Goal: Task Accomplishment & Management: Manage account settings

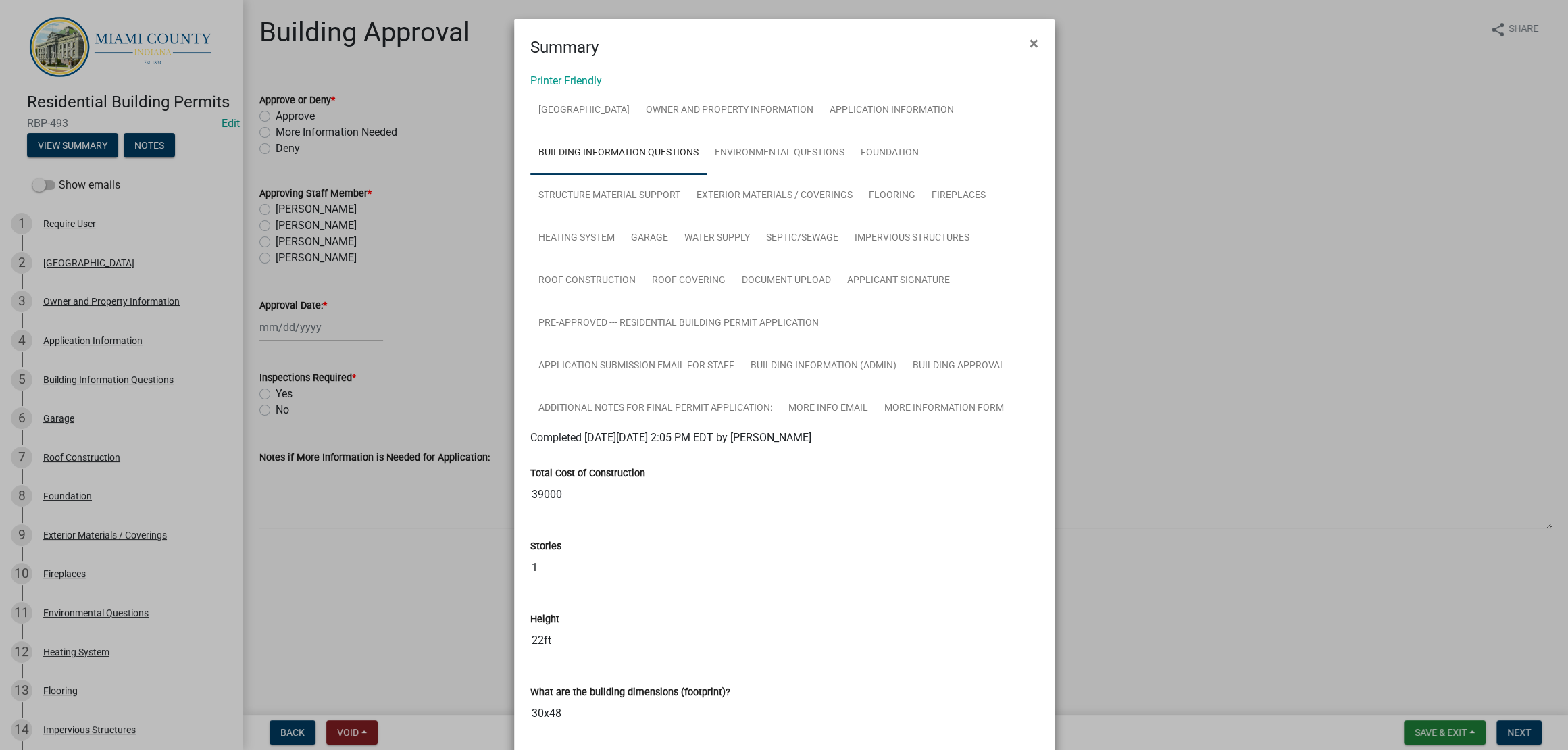
click at [1290, 531] on ngb-modal-window "Summary × Printer Friendly DEER CREEK TOWNSHIP Owner and Property Information A…" at bounding box center [784, 375] width 1568 height 750
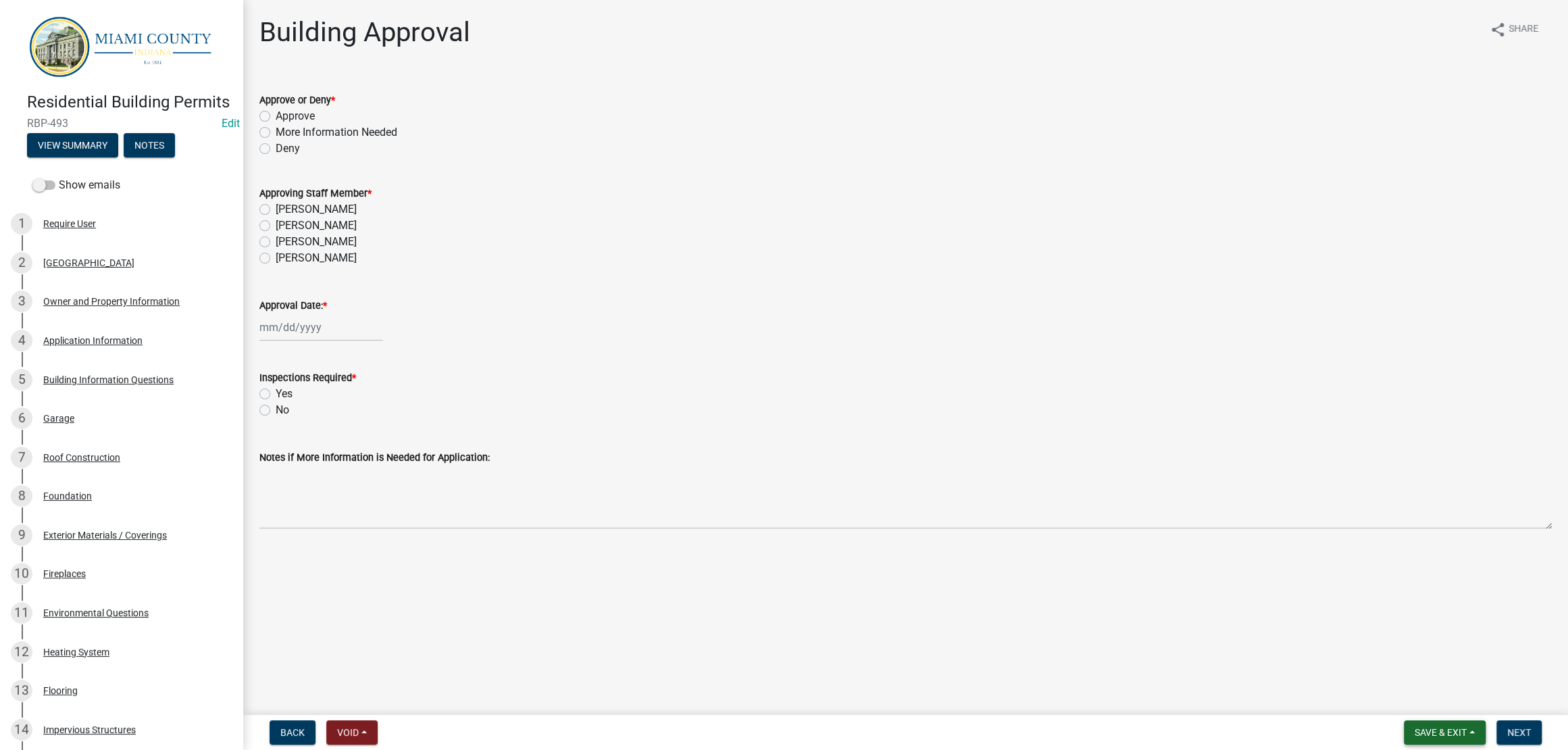
click at [1415, 731] on span "Save & Exit" at bounding box center [1441, 732] width 52 height 11
click at [1395, 685] on button "Save & Exit" at bounding box center [1432, 691] width 108 height 32
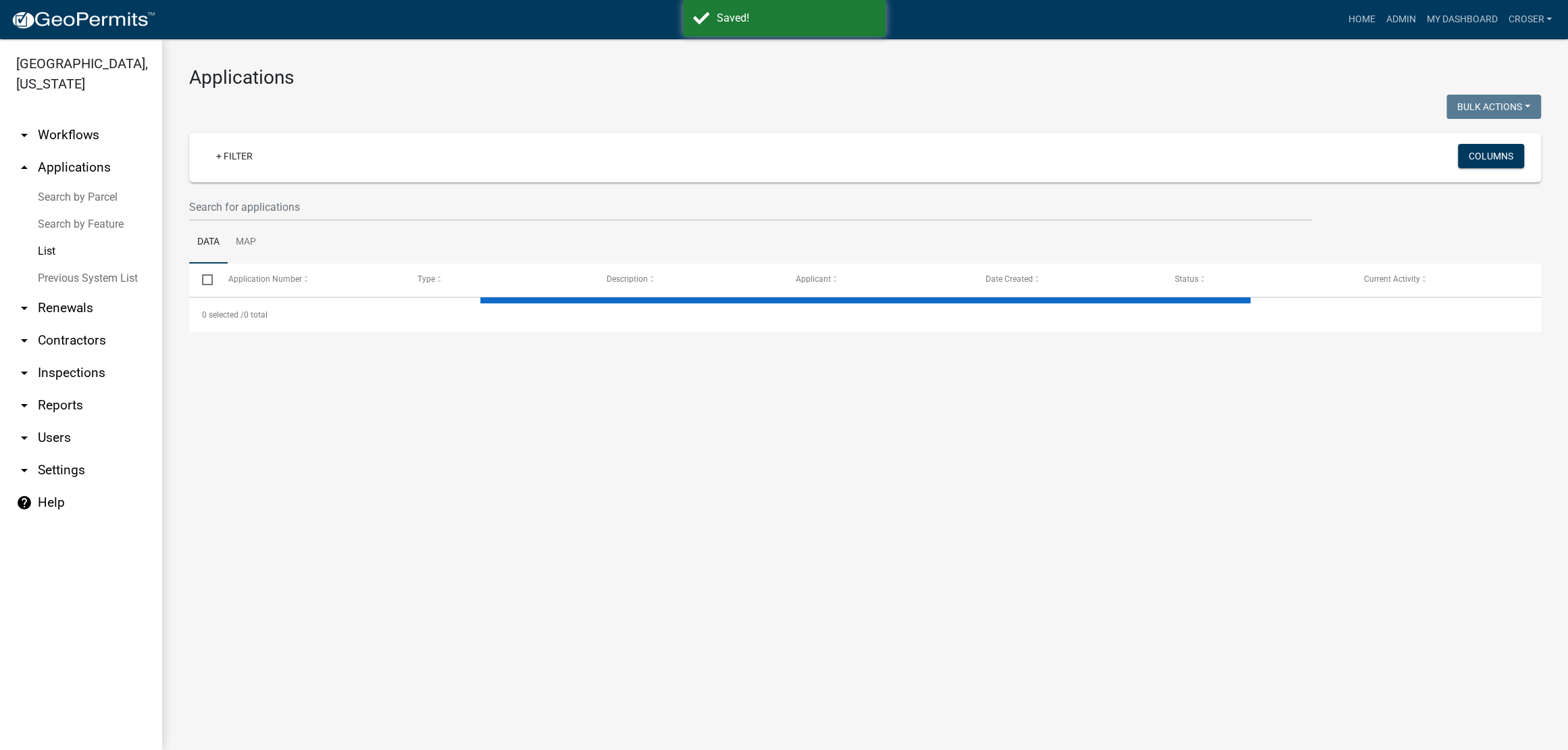
select select "3: 100"
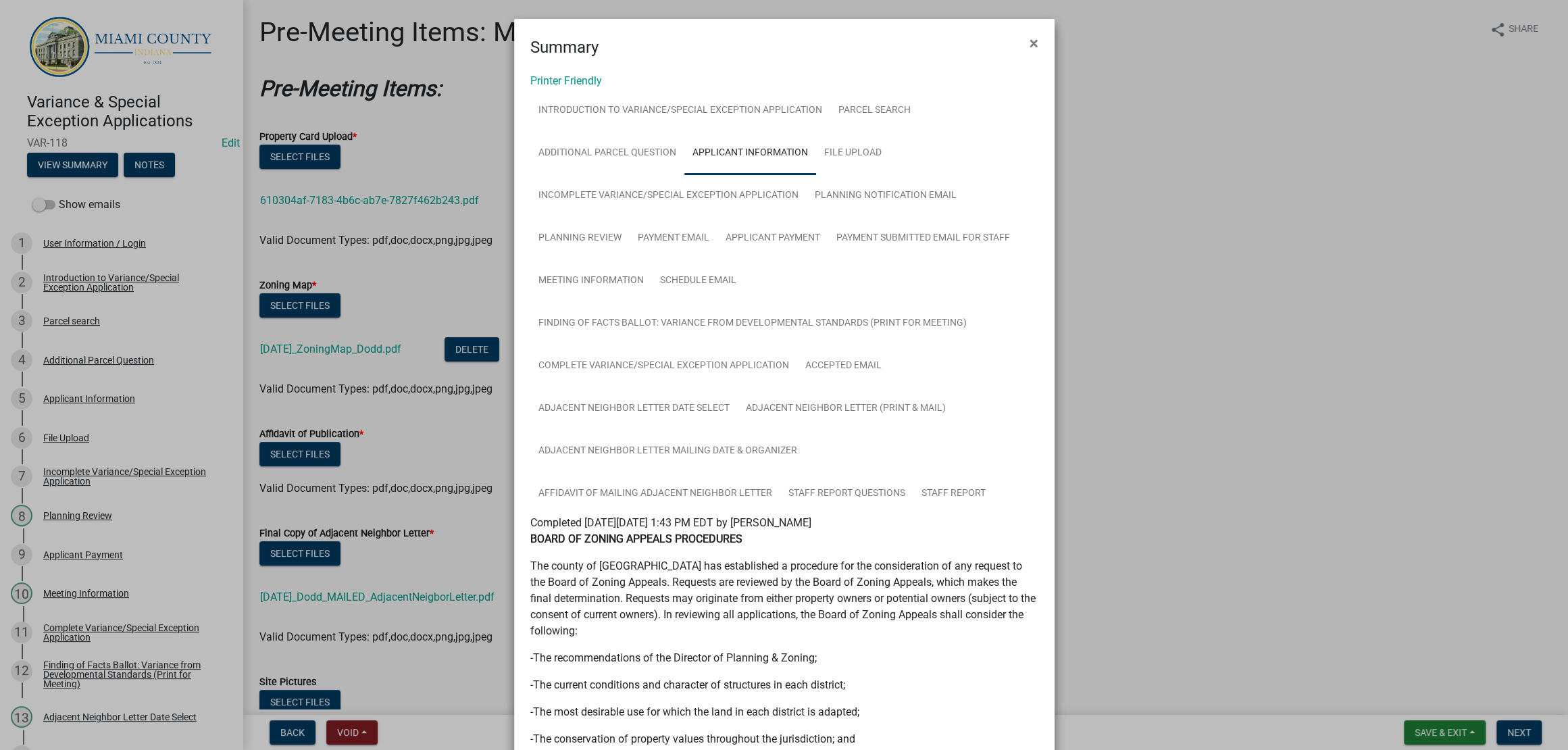
scroll to position [2540, 0]
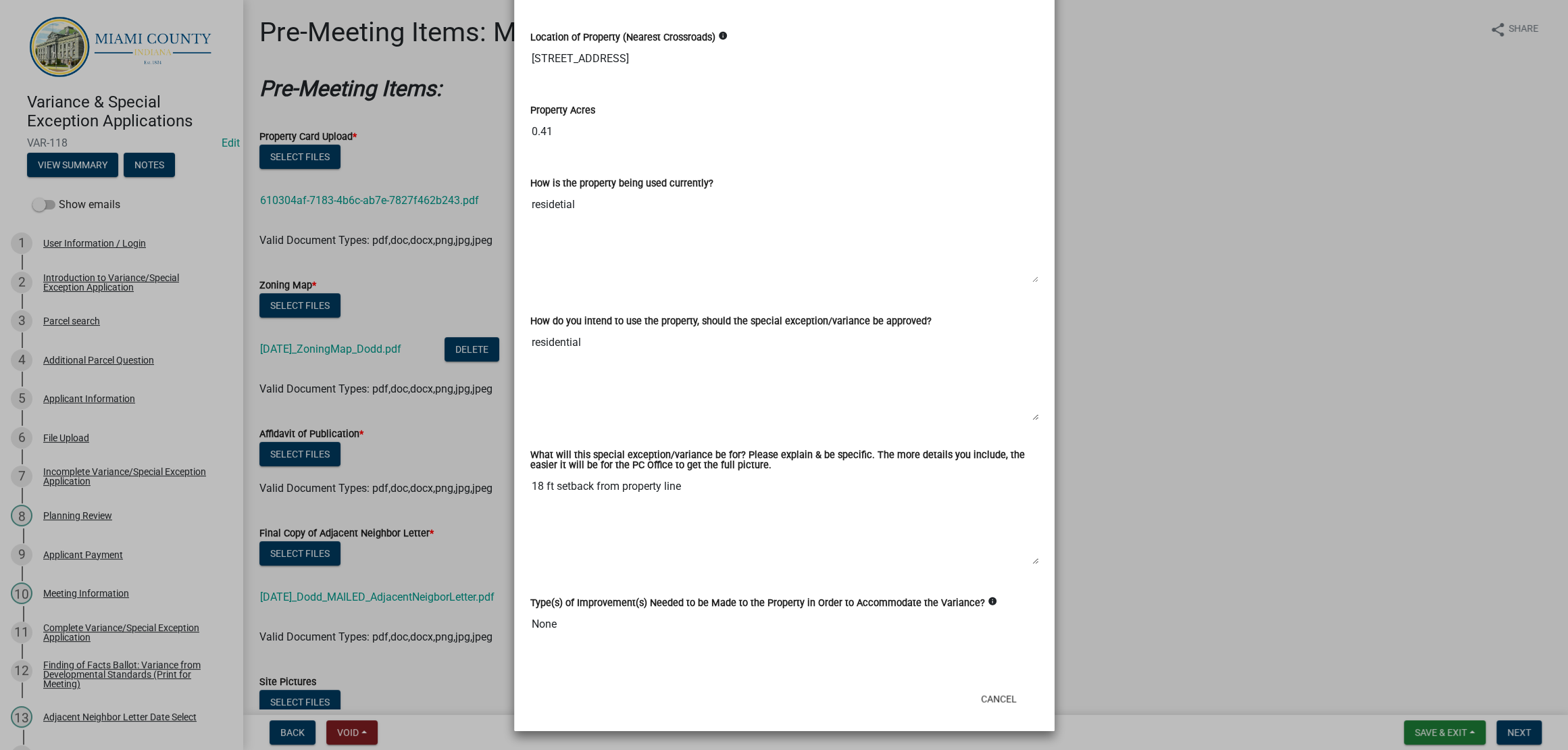
click at [1187, 531] on ngb-modal-window "Summary × Printer Friendly Introduction to Variance/Special Exception Applicati…" at bounding box center [784, 375] width 1568 height 750
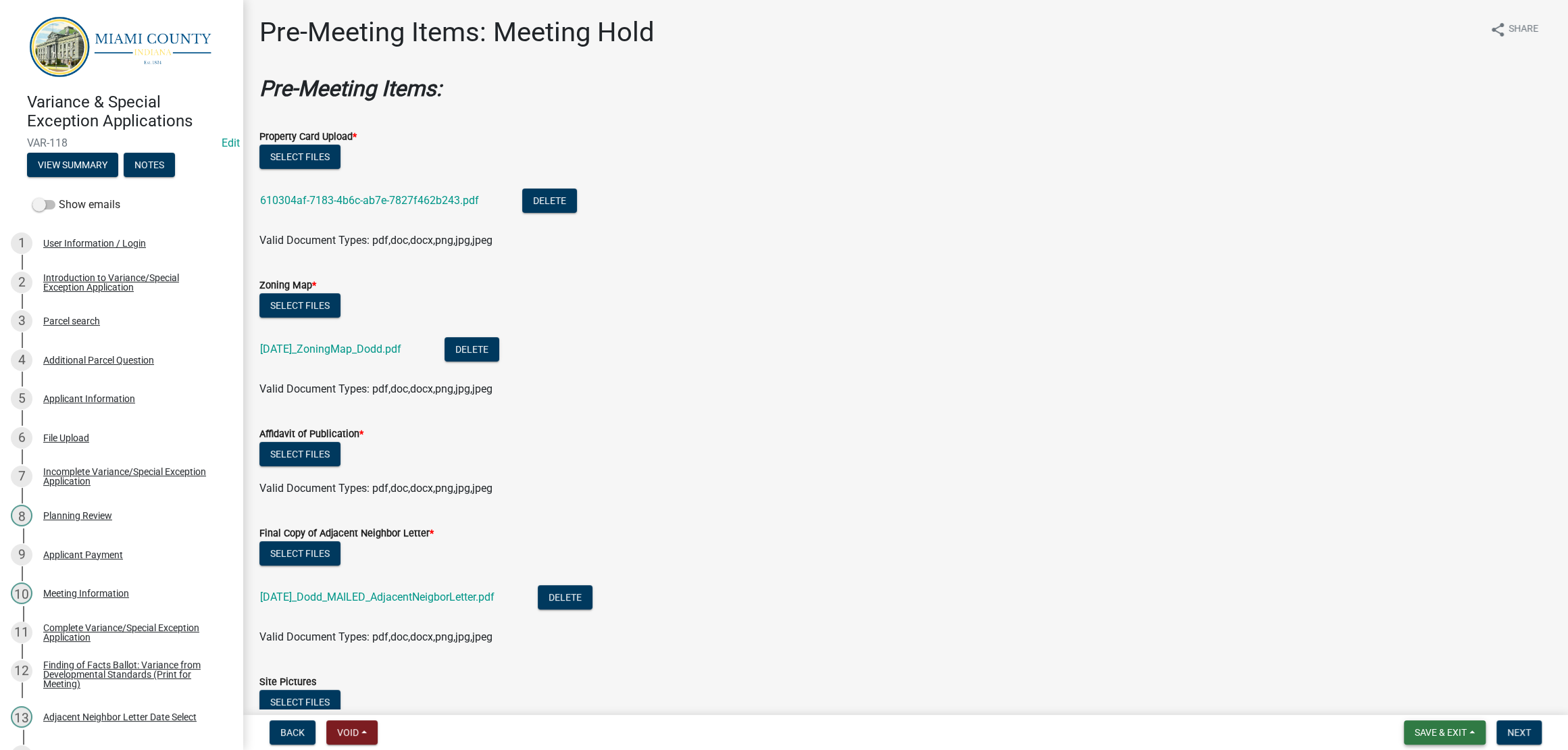
click at [1404, 741] on button "Save & Exit" at bounding box center [1445, 732] width 82 height 24
click at [1392, 683] on button "Save & Exit" at bounding box center [1432, 691] width 108 height 32
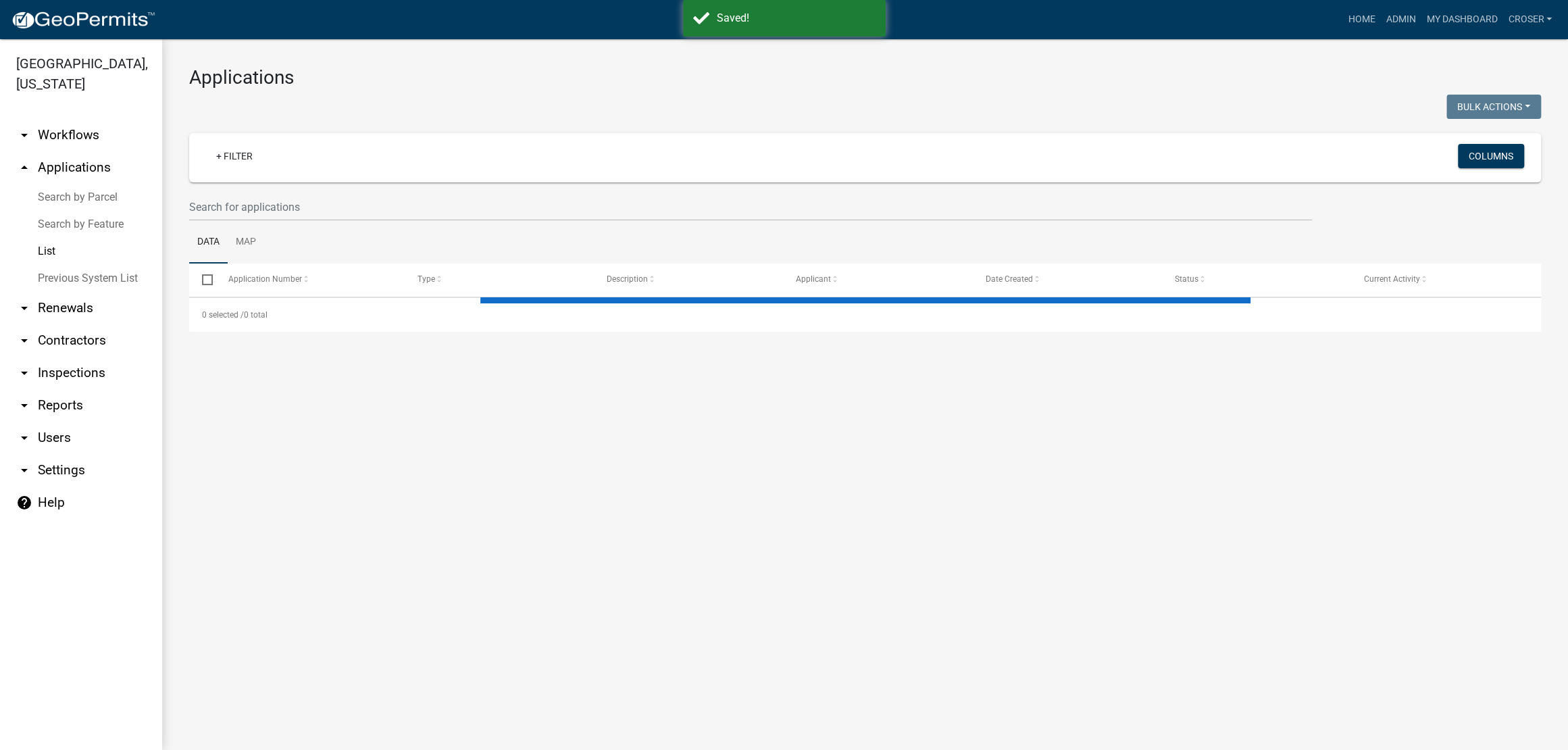
select select "3: 100"
